Goal: Information Seeking & Learning: Learn about a topic

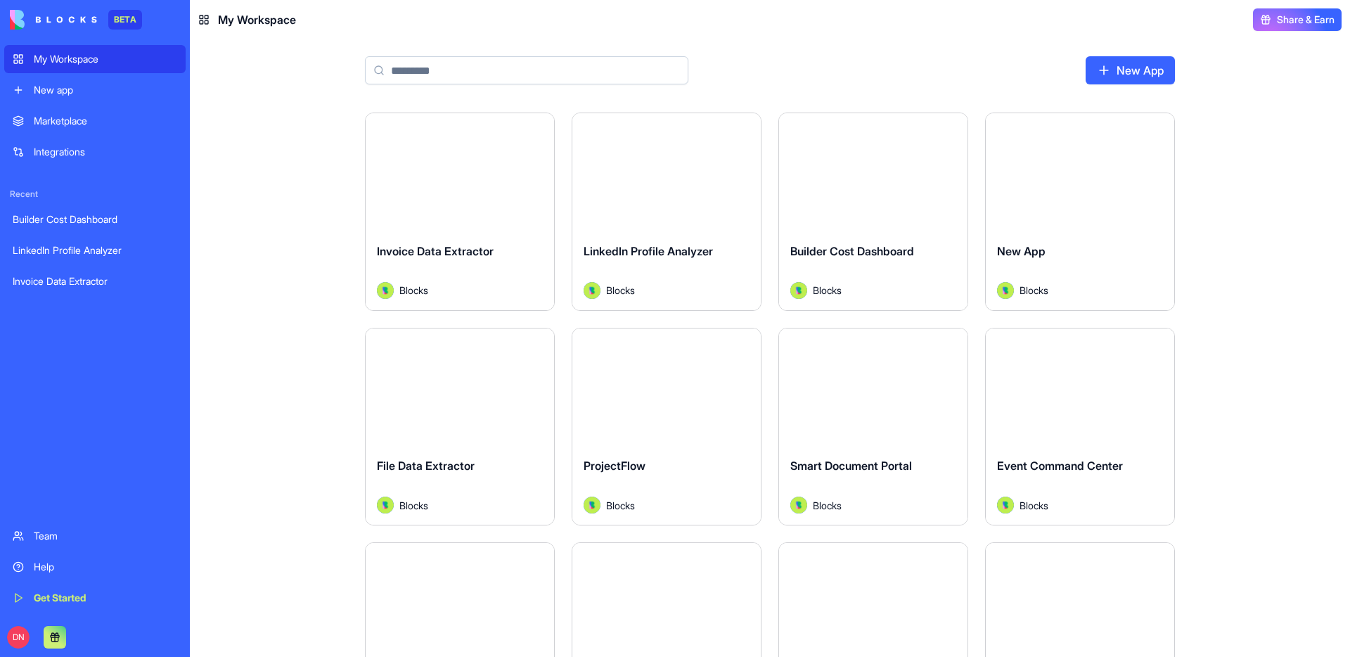
click at [38, 572] on div "Help" at bounding box center [105, 567] width 143 height 14
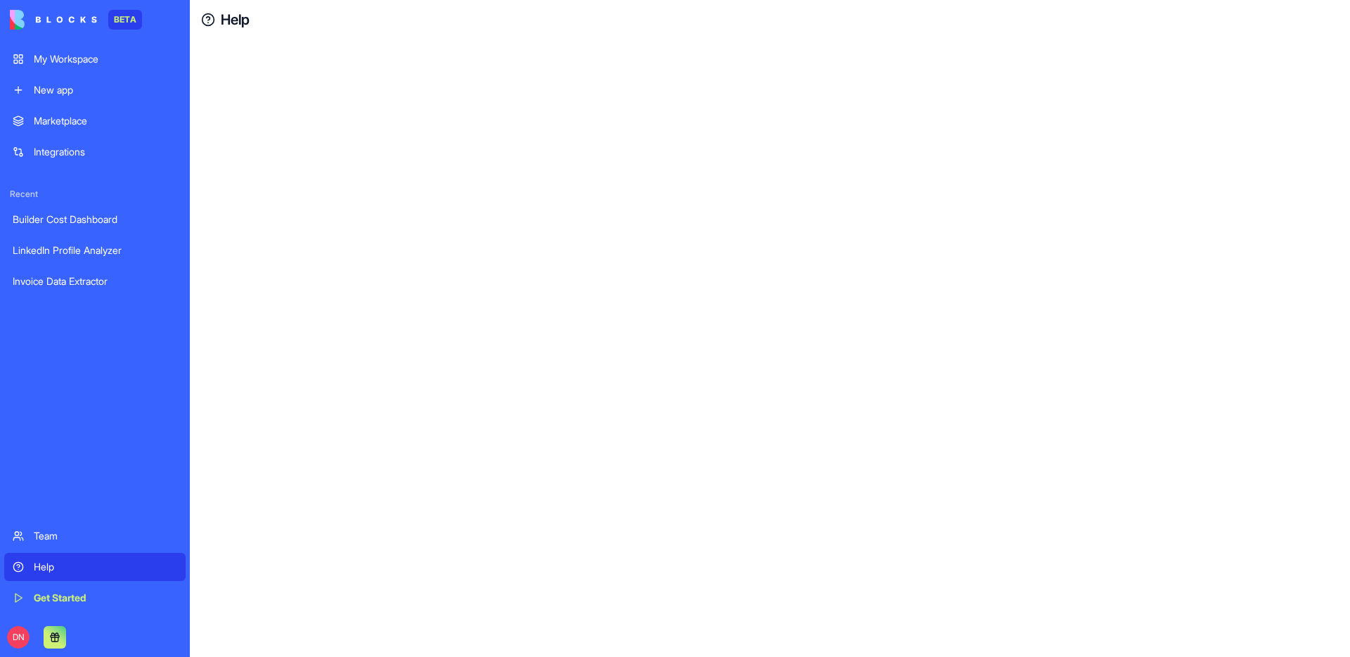
click at [70, 108] on link "Marketplace" at bounding box center [94, 121] width 181 height 28
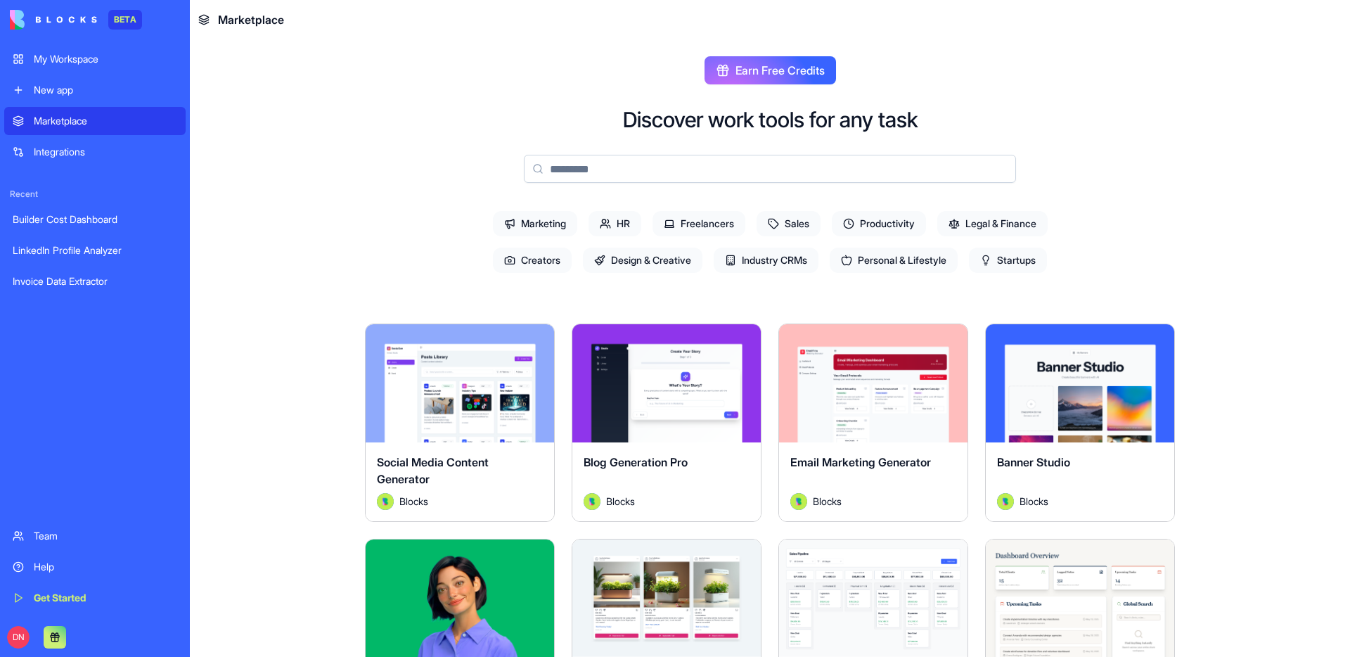
click at [48, 567] on div "Help" at bounding box center [105, 567] width 143 height 14
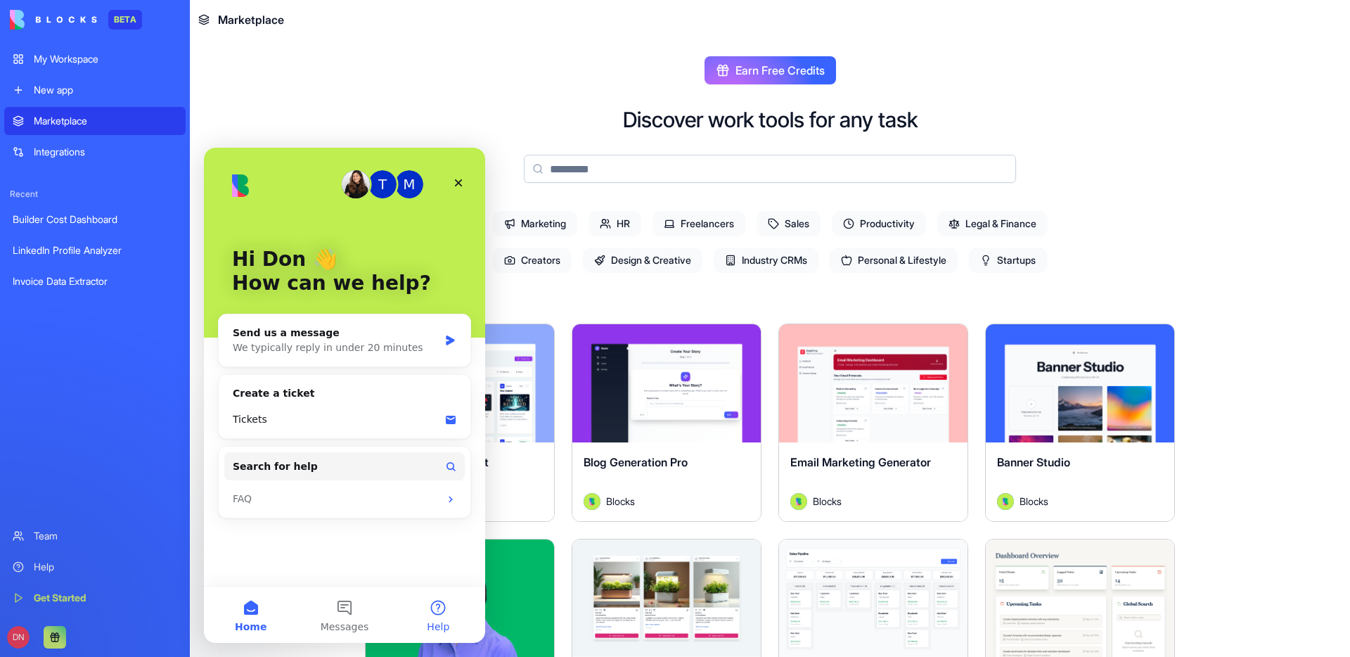
click at [436, 623] on span "Help" at bounding box center [438, 627] width 23 height 10
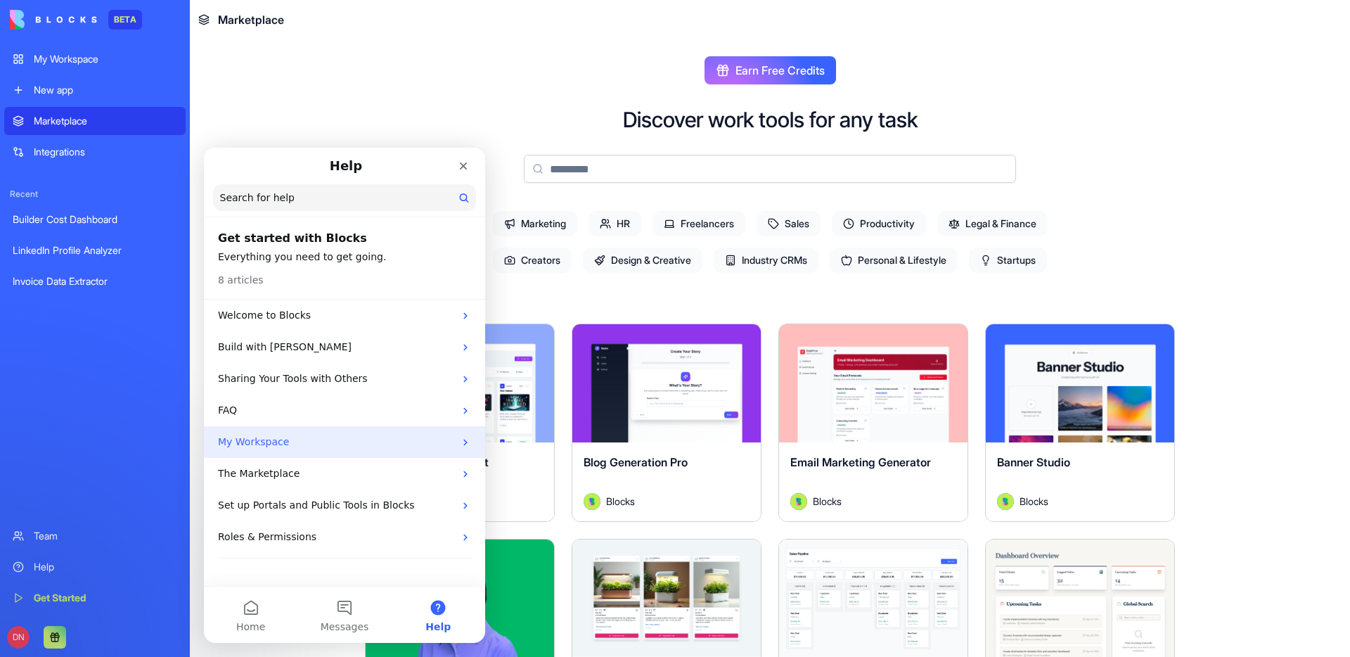
click at [450, 447] on p "My Workspace" at bounding box center [336, 442] width 236 height 15
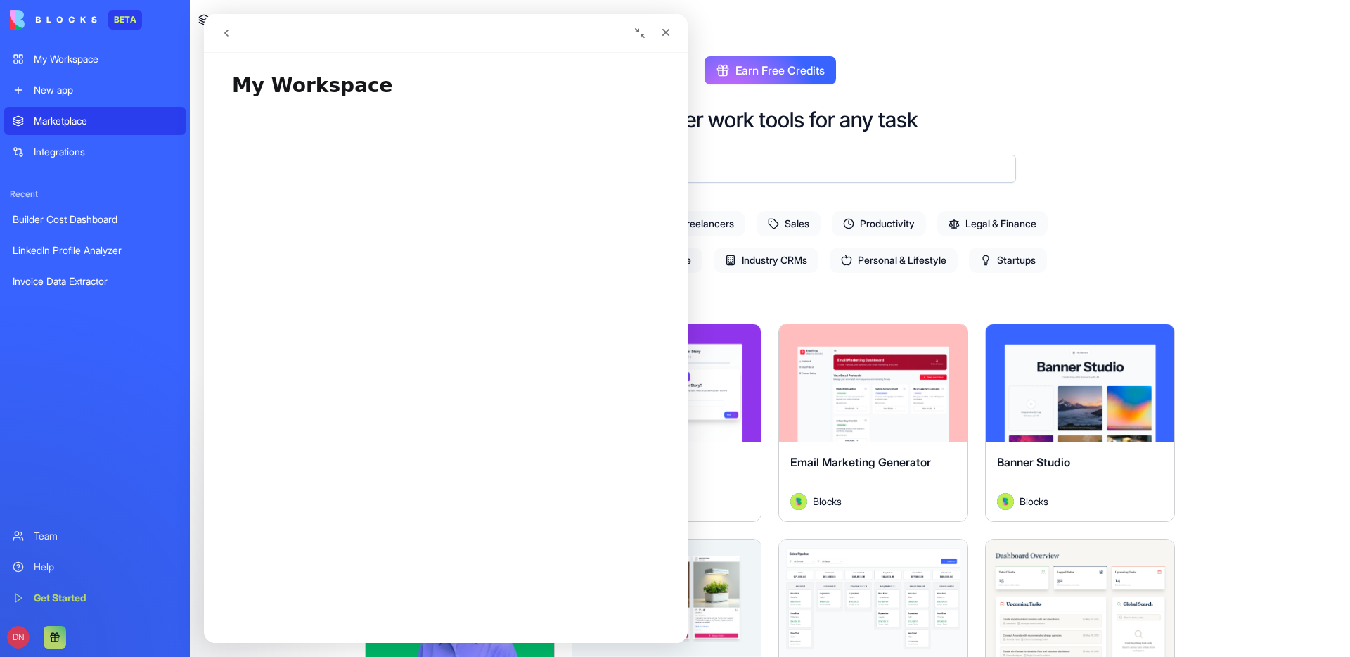
scroll to position [416, 0]
click at [421, 619] on link "Open in help center" at bounding box center [446, 621] width 113 height 11
